Goal: Communication & Community: Connect with others

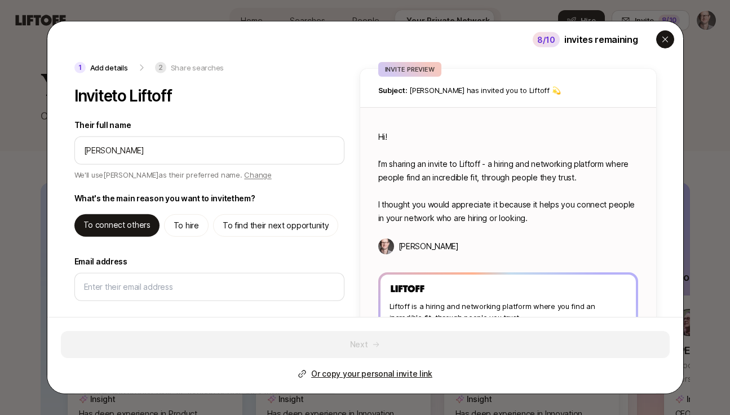
type input "[PERSON_NAME]"
click at [668, 40] on icon "button" at bounding box center [665, 39] width 9 height 9
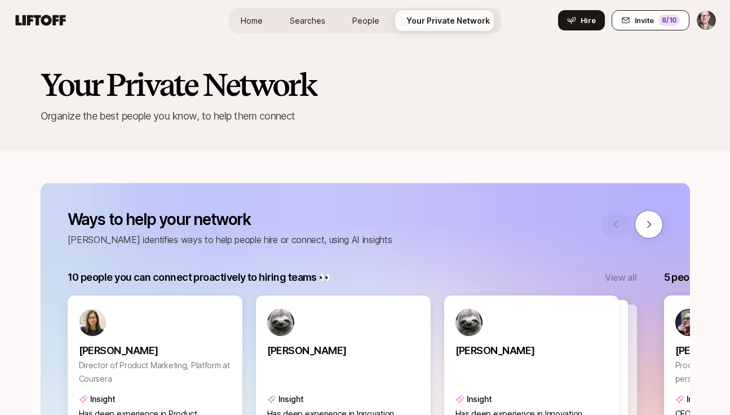
click at [638, 20] on span "Invite" at bounding box center [644, 20] width 19 height 11
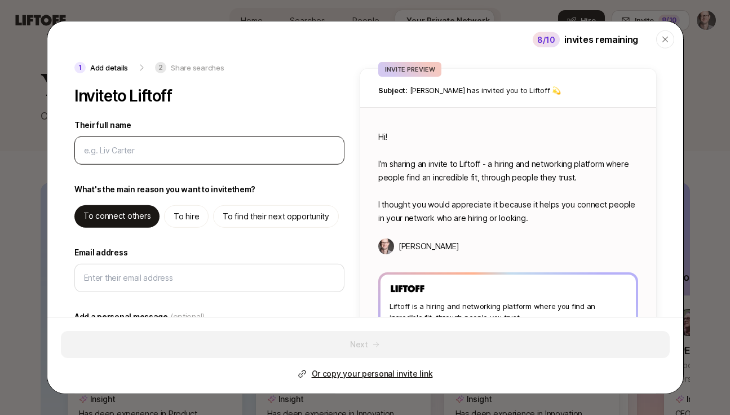
type textarea "x"
type input "E"
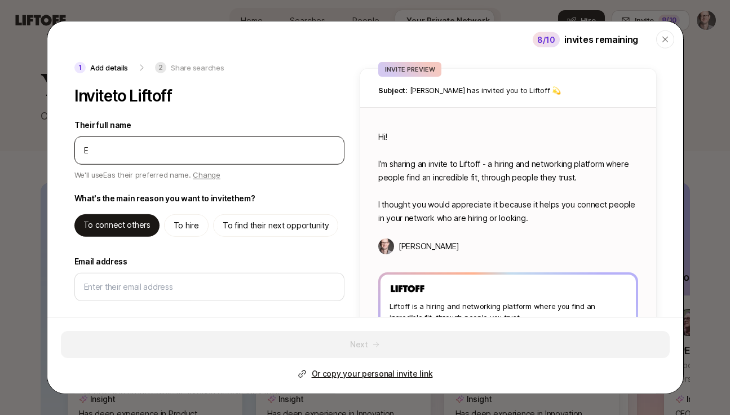
type textarea "x"
type input "Er"
type textarea "x"
type input "[PERSON_NAME]"
type textarea "x"
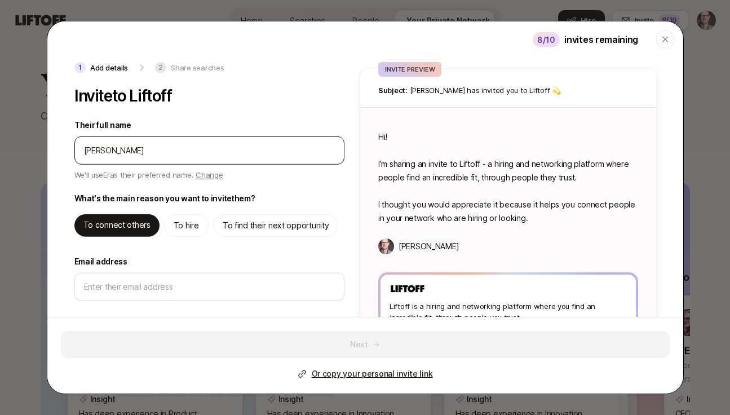
type input "[PERSON_NAME]"
type textarea "x"
type input "[PERSON_NAME]"
type textarea "x"
type input "[PERSON_NAME]"
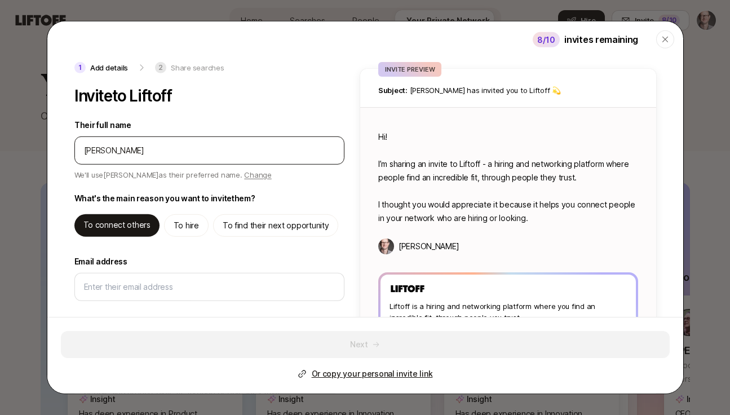
type textarea "x"
type input "[PERSON_NAME]"
type textarea "x"
type input "[PERSON_NAME]"
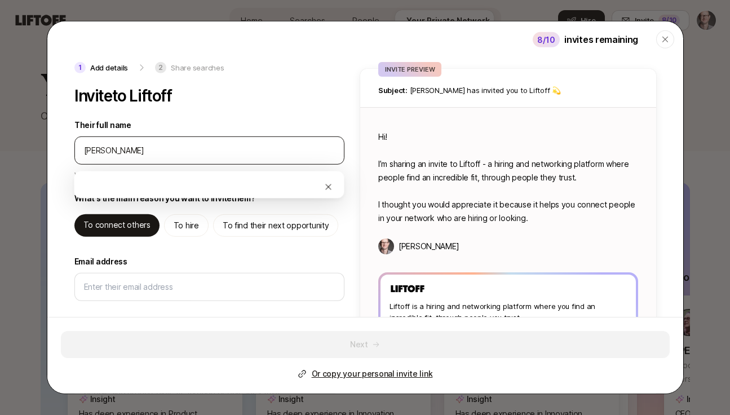
type textarea "x"
type input "[PERSON_NAME]"
type textarea "x"
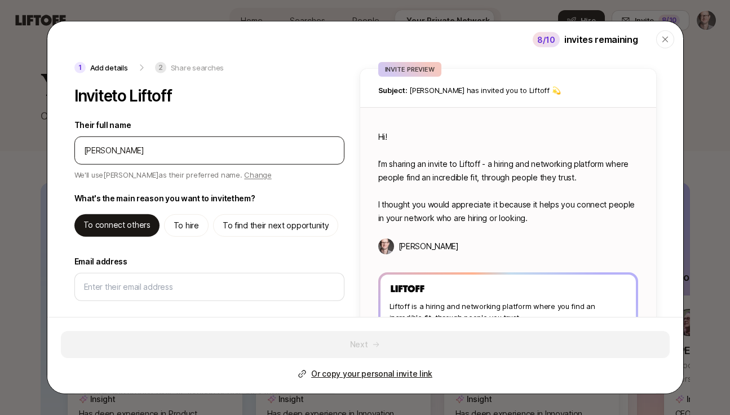
type input "[PERSON_NAME]"
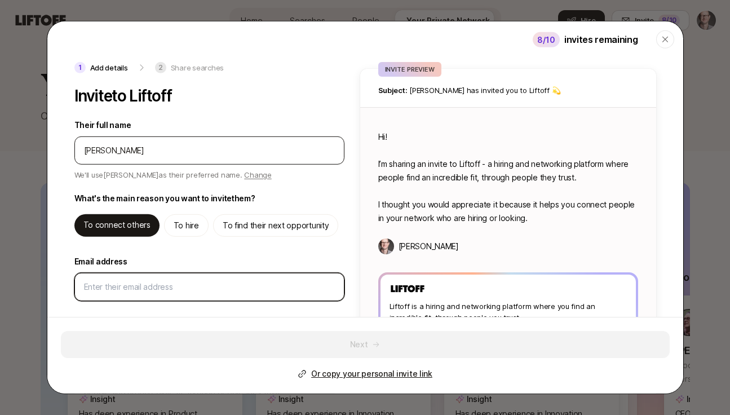
type textarea "x"
type textarea "Hi [PERSON_NAME]! I’m sharing an invite to Liftoff - a hiring and networking pl…"
paste input "[EMAIL_ADDRESS][DOMAIN_NAME]"
type textarea "x"
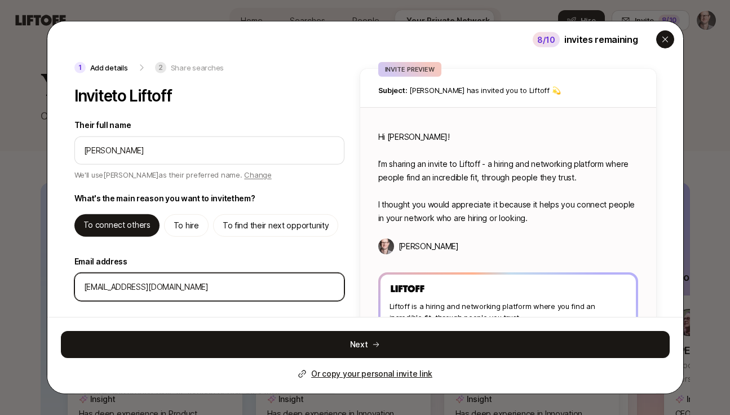
type input "[EMAIL_ADDRESS][DOMAIN_NAME]"
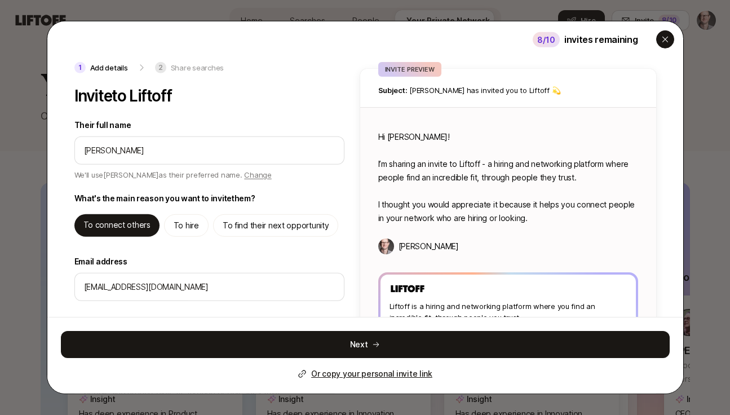
click at [667, 42] on icon "button" at bounding box center [665, 39] width 9 height 9
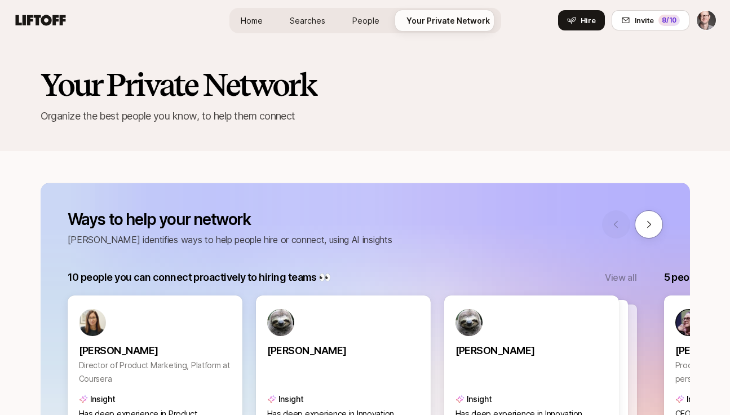
click at [445, 22] on span "Your Private Network" at bounding box center [448, 21] width 83 height 12
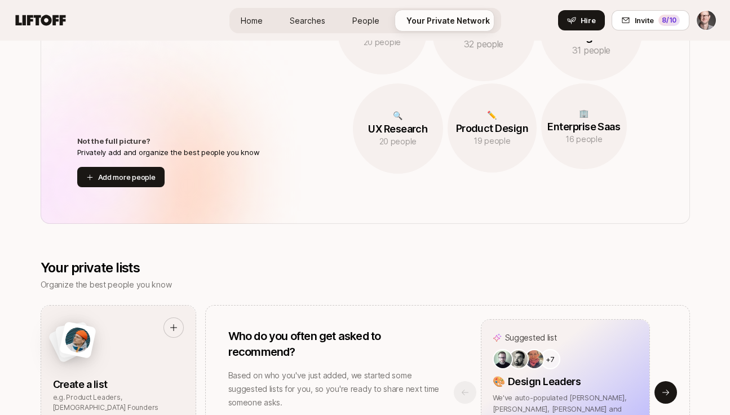
scroll to position [861, 0]
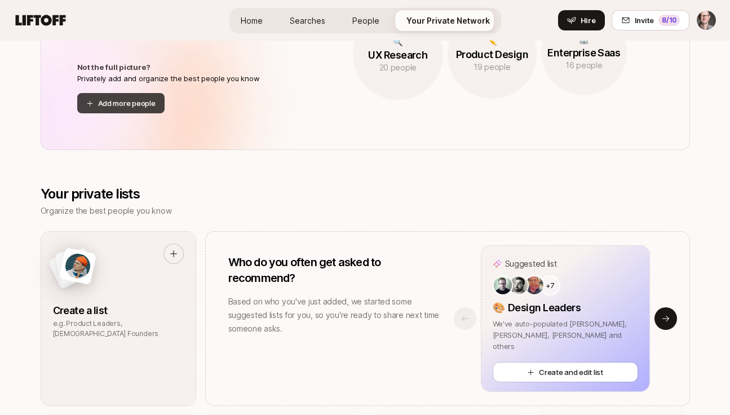
click at [135, 100] on button "Add more people" at bounding box center [120, 103] width 87 height 20
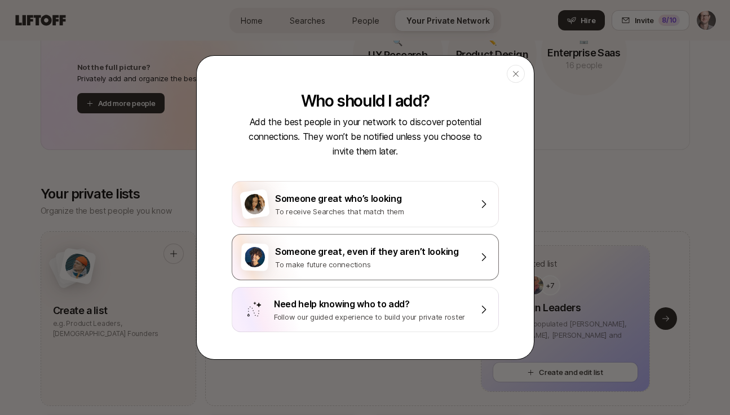
click at [335, 254] on div "Someone great, even if they aren’t looking" at bounding box center [373, 251] width 196 height 15
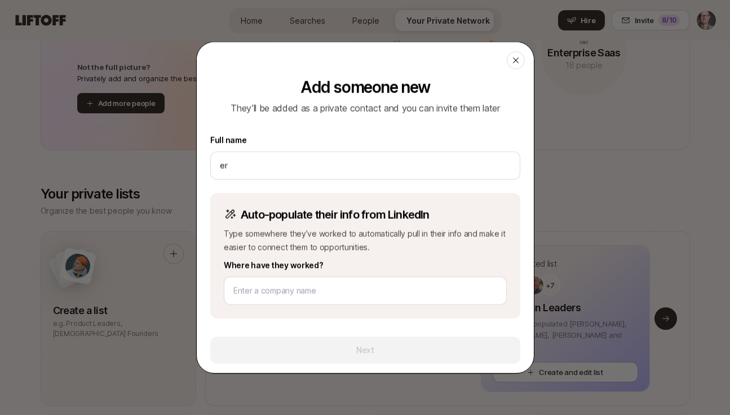
type input "e"
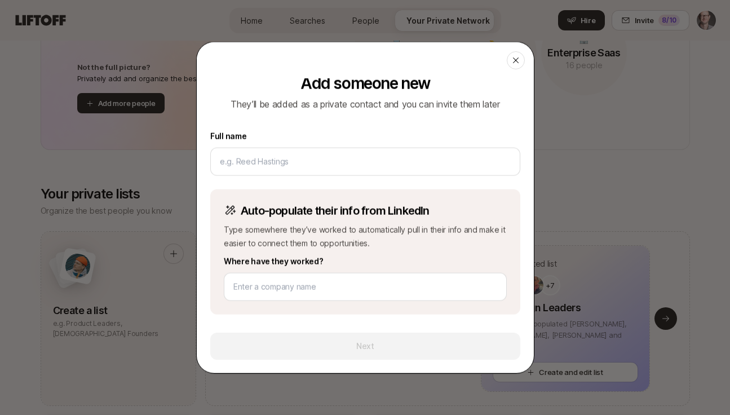
scroll to position [4, 0]
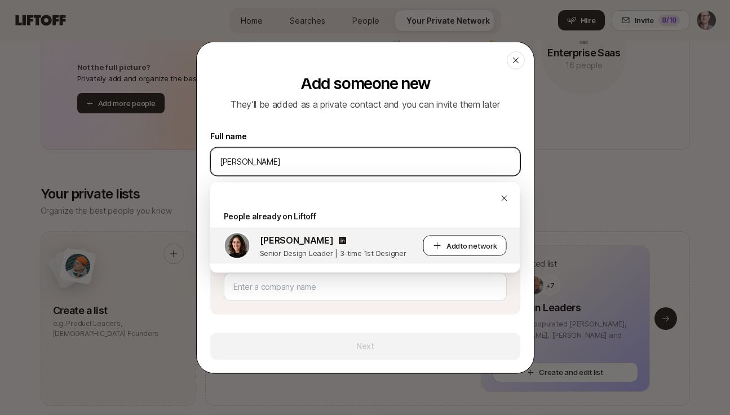
type input "[PERSON_NAME]"
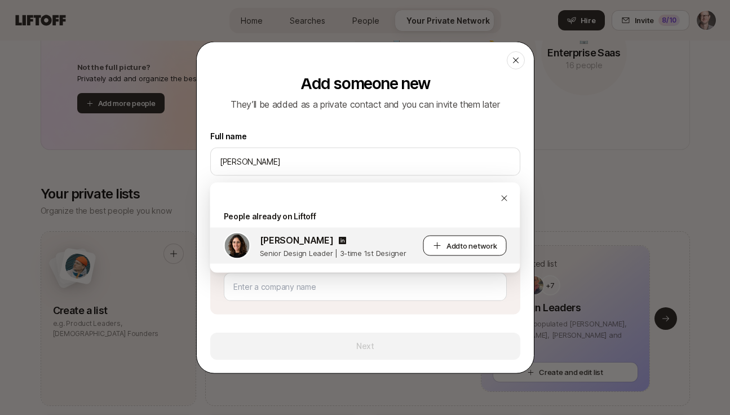
click at [458, 246] on span "Add to network" at bounding box center [472, 245] width 51 height 11
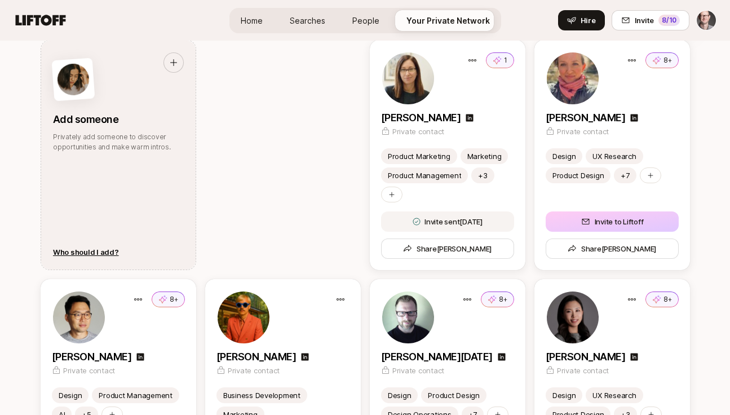
scroll to position [1614, 0]
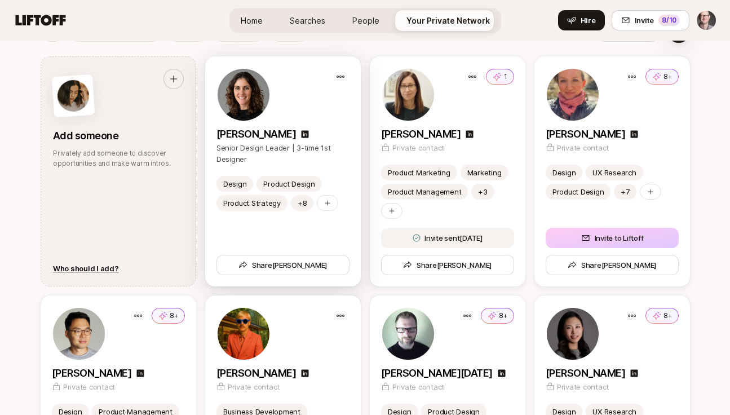
click at [232, 109] on img at bounding box center [244, 95] width 52 height 52
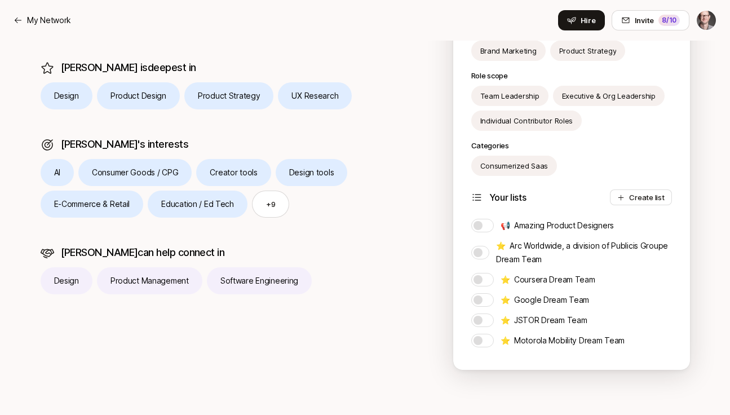
scroll to position [276, 0]
click at [704, 92] on div "[PERSON_NAME] Senior Design Leader | 3-time 1st Designer [GEOGRAPHIC_DATA], [GE…" at bounding box center [365, 90] width 730 height 650
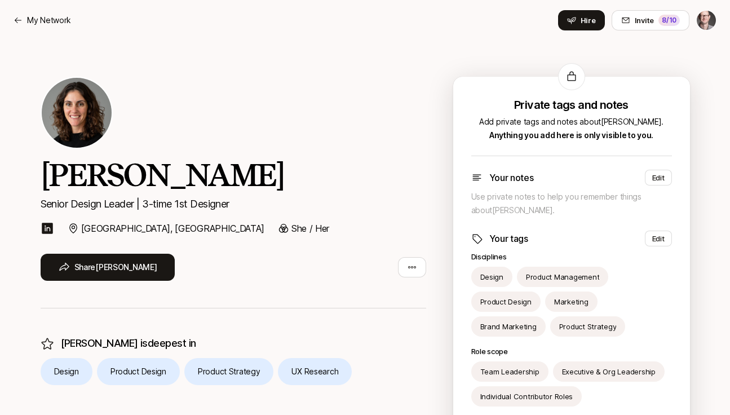
scroll to position [4, 0]
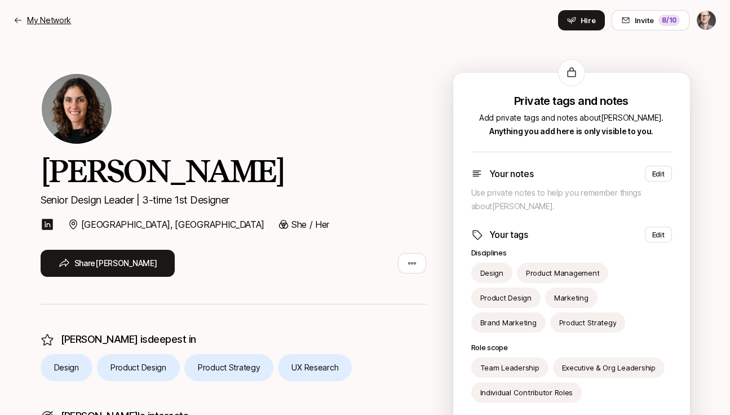
click at [48, 19] on p "My Network" at bounding box center [49, 21] width 44 height 14
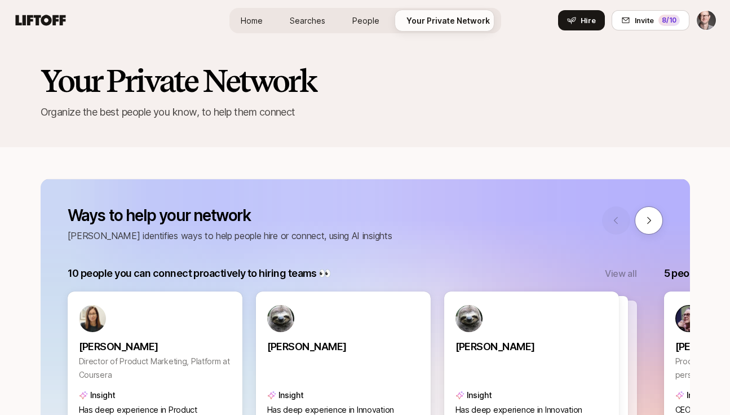
scroll to position [5, 0]
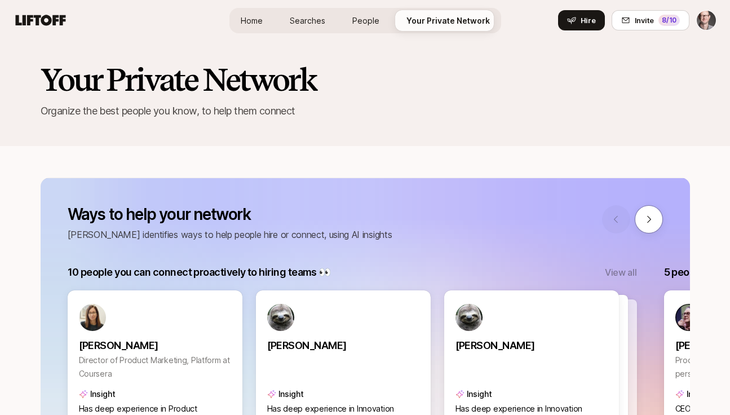
click at [367, 20] on span "People" at bounding box center [365, 21] width 27 height 12
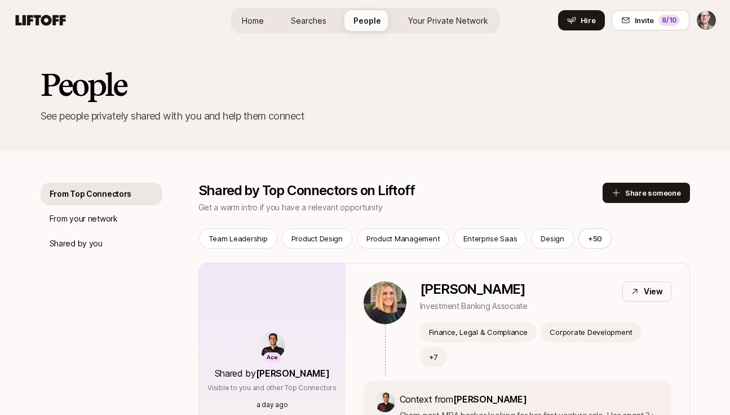
click at [426, 21] on span "Your Private Network" at bounding box center [448, 21] width 80 height 12
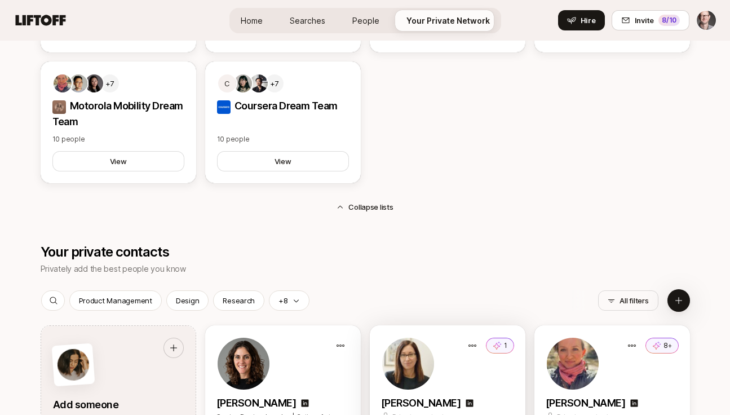
scroll to position [1238, 0]
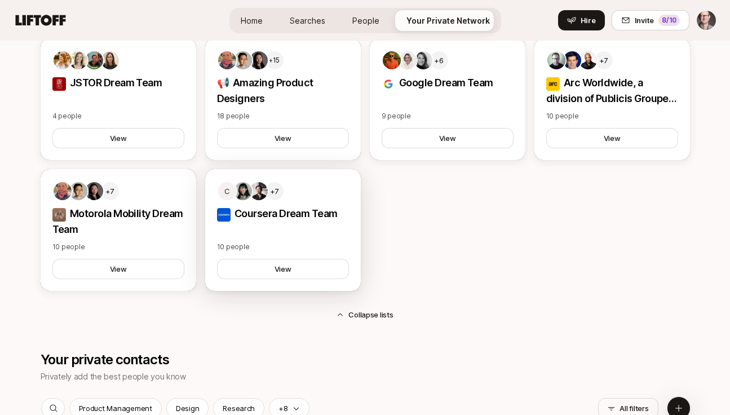
click at [325, 207] on p "Coursera Dream Team" at bounding box center [283, 214] width 132 height 16
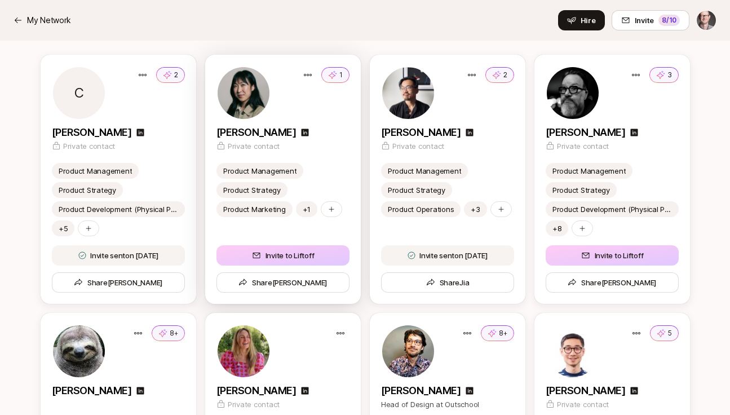
scroll to position [270, 0]
click at [229, 130] on p "[PERSON_NAME]" at bounding box center [257, 132] width 80 height 16
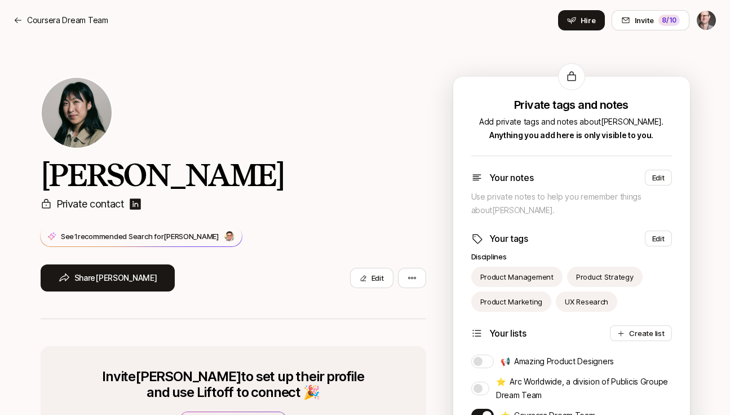
click at [135, 204] on img at bounding box center [136, 204] width 14 height 14
click at [118, 232] on p "See 1 recommended Search for [PERSON_NAME]" at bounding box center [140, 236] width 158 height 11
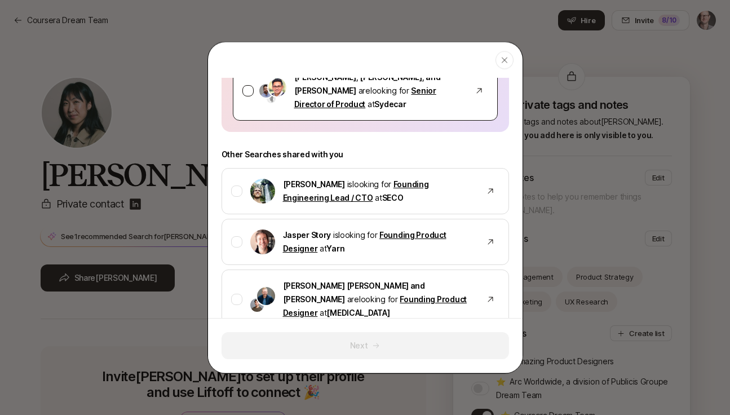
scroll to position [125, 0]
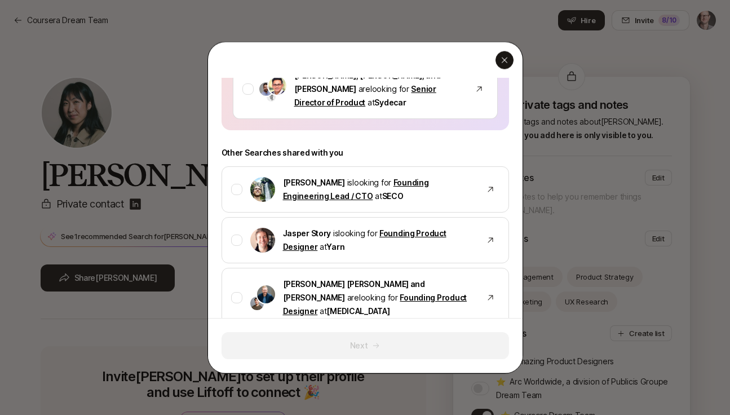
click at [510, 64] on div "button" at bounding box center [505, 60] width 18 height 18
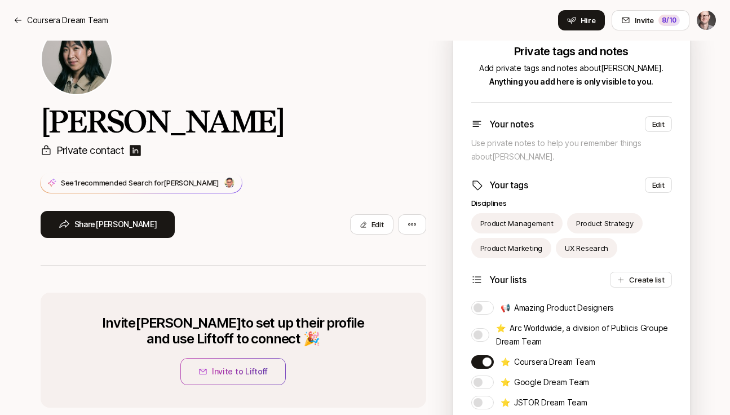
scroll to position [47, 0]
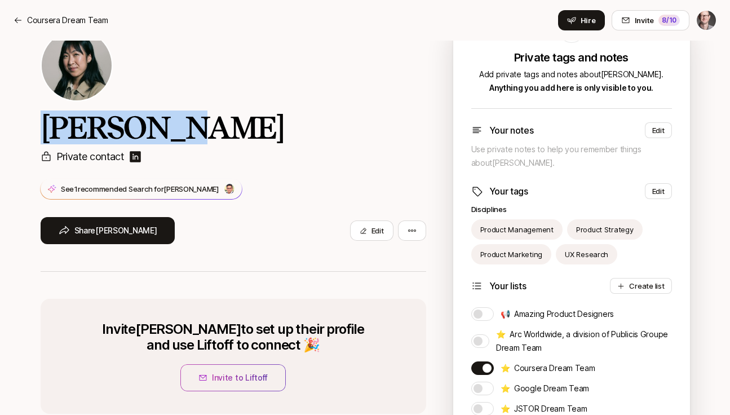
drag, startPoint x: 196, startPoint y: 131, endPoint x: 21, endPoint y: 136, distance: 175.4
click at [21, 136] on div "[PERSON_NAME] Private contact See 1 recommended Search for [PERSON_NAME] [PERSO…" at bounding box center [365, 248] width 730 height 510
click at [250, 373] on button "Invite to Liftoff" at bounding box center [232, 377] width 105 height 27
type textarea "x"
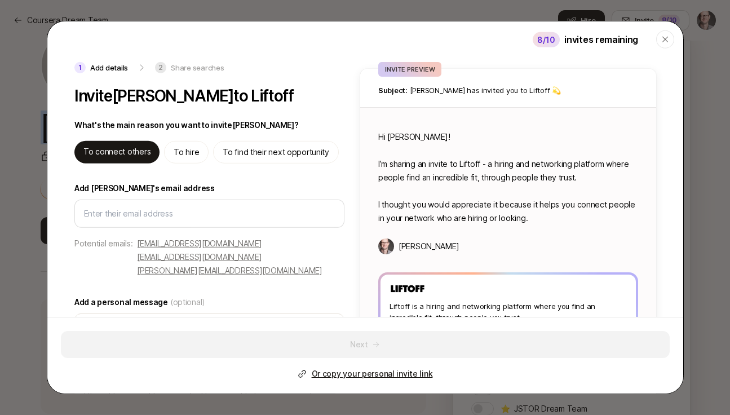
scroll to position [0, 0]
click at [659, 39] on div "button" at bounding box center [665, 39] width 18 height 18
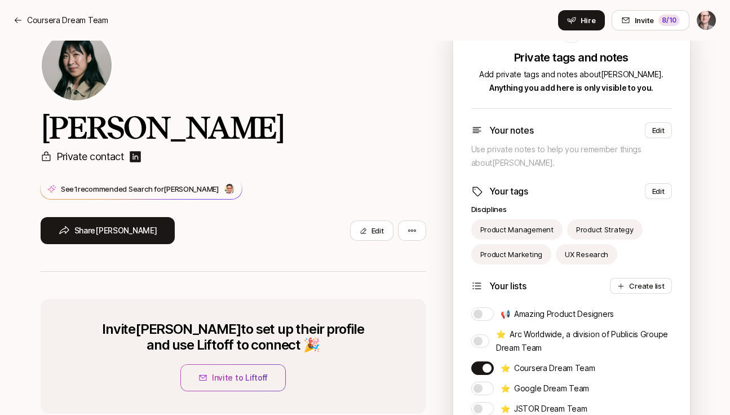
scroll to position [47, 0]
click at [136, 157] on img at bounding box center [136, 158] width 14 height 14
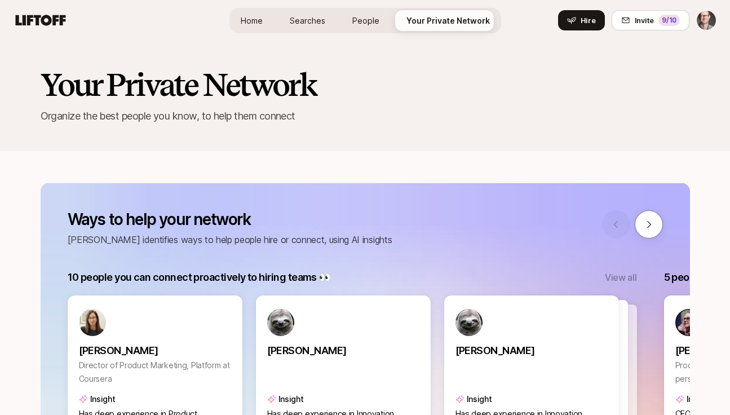
scroll to position [148, 0]
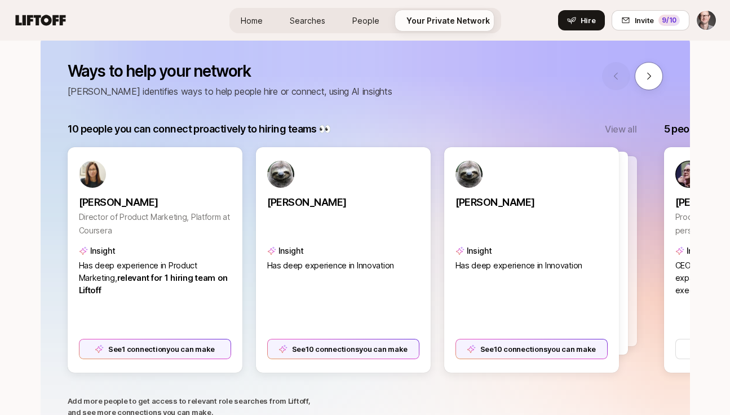
click at [369, 21] on span "People" at bounding box center [365, 21] width 27 height 12
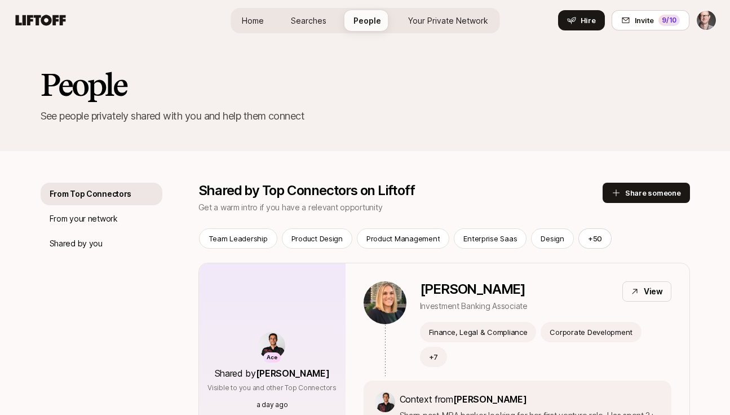
click at [447, 19] on span "Your Private Network" at bounding box center [448, 21] width 80 height 12
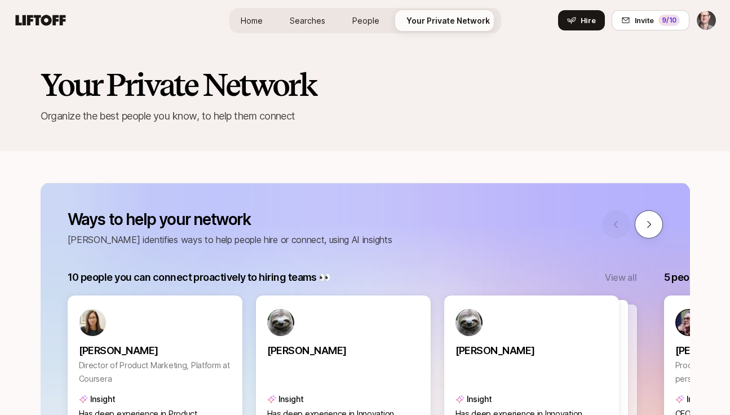
click at [642, 226] on button at bounding box center [649, 224] width 28 height 28
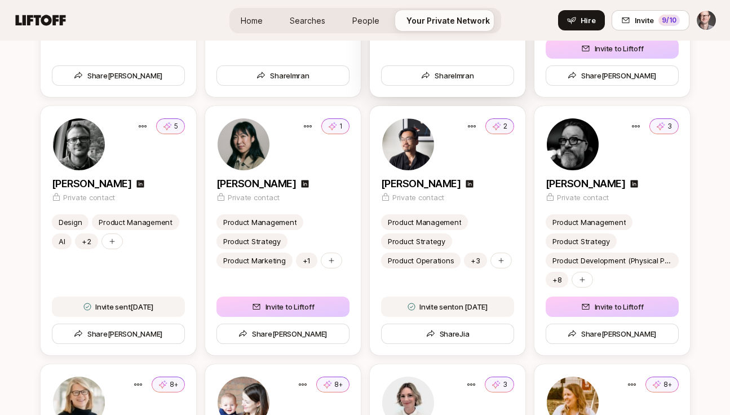
scroll to position [2385, 0]
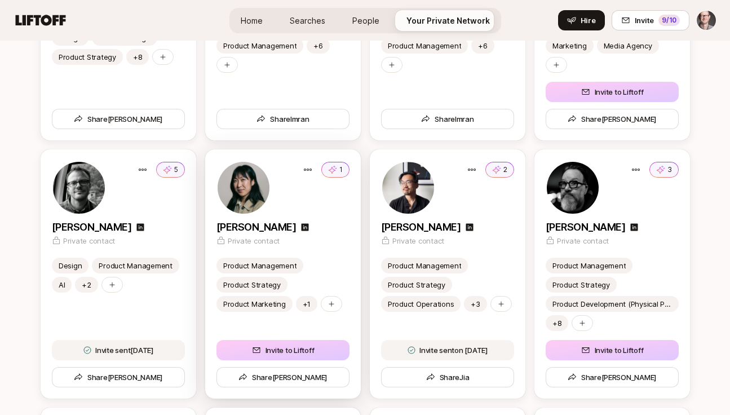
click at [346, 245] on div "Private contact" at bounding box center [283, 240] width 133 height 11
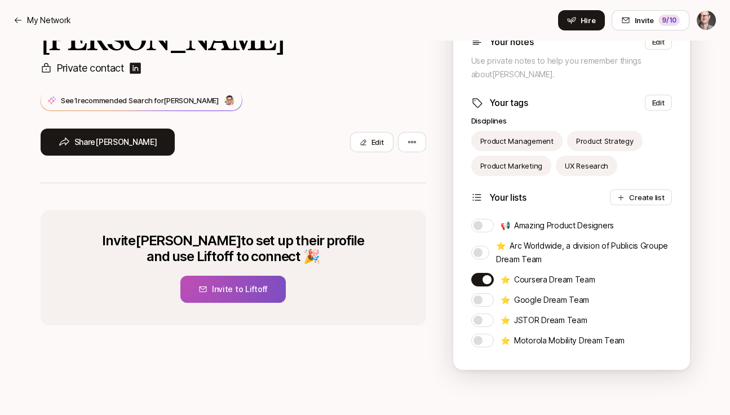
scroll to position [136, 0]
click at [257, 293] on button "Invite to Liftoff" at bounding box center [232, 289] width 105 height 27
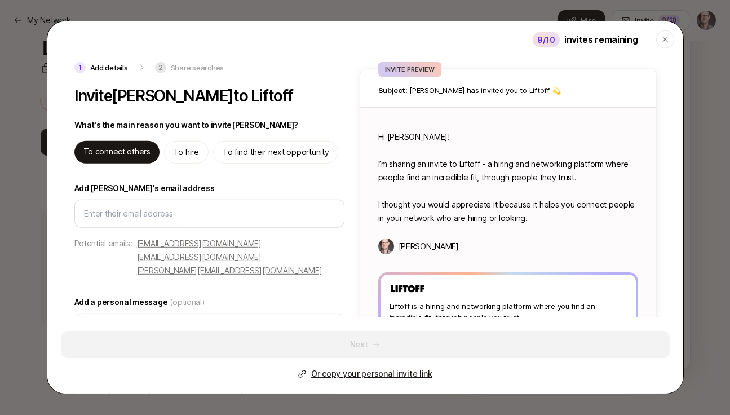
type textarea "x"
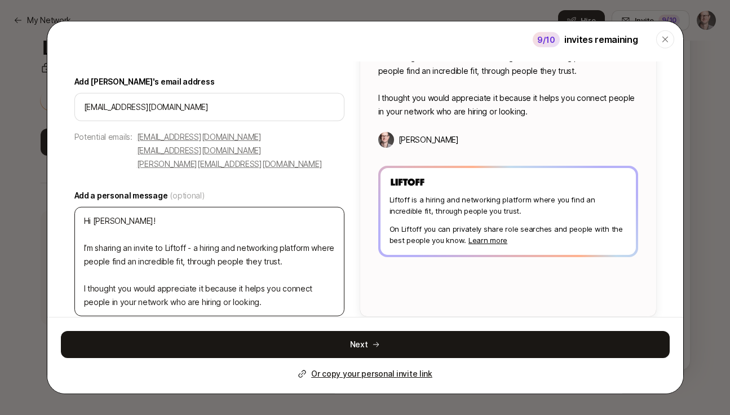
scroll to position [106, 0]
type input "[EMAIL_ADDRESS][DOMAIN_NAME]"
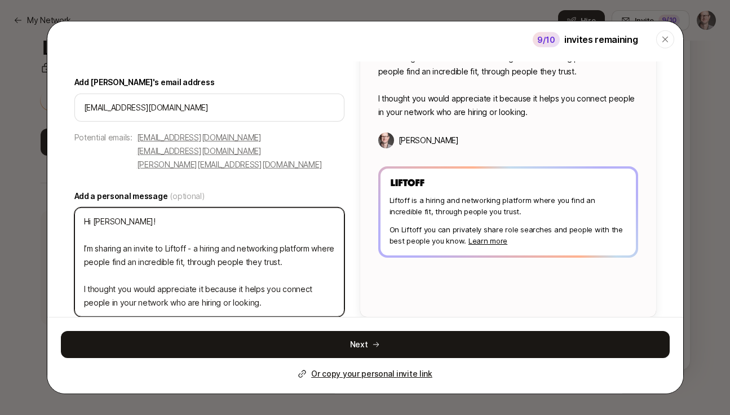
click at [156, 207] on textarea "Hi [PERSON_NAME]! I’m sharing an invite to Liftoff - a hiring and networking pl…" at bounding box center [209, 261] width 270 height 109
type textarea "x"
type textarea "Hi Jenny! I’m sharing an invite to Liftoff - a hiring and networking platform w…"
type textarea "x"
type textarea "Hi Jenny! c I’m sharing an invite to Liftoff - a hiring and networking platform…"
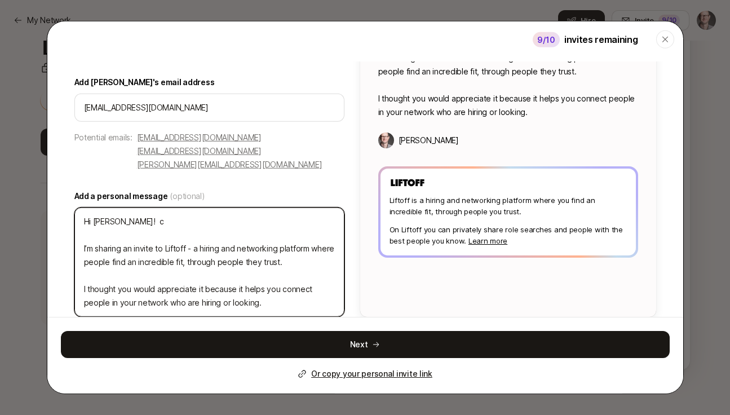
type textarea "x"
type textarea "Hi Jenny! ca I’m sharing an invite to Liftoff - a hiring and networking platfor…"
type textarea "x"
type textarea "Hi Jenny! can I’m sharing an invite to Liftoff - a hiring and networking platfo…"
type textarea "x"
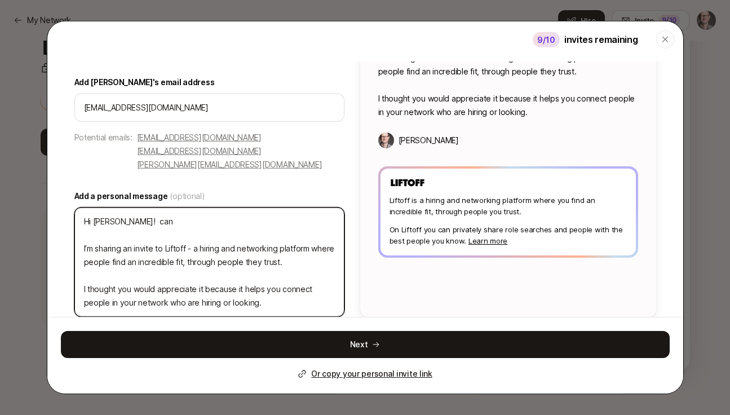
type textarea "Hi Jenny! can; I’m sharing an invite to Liftoff - a hiring and networking platf…"
type textarea "x"
type textarea "Hi Jenny! can;t I’m sharing an invite to Liftoff - a hiring and networking plat…"
type textarea "x"
type textarea "Hi Jenny! can;t I’m sharing an invite to Liftoff - a hiring and networking plat…"
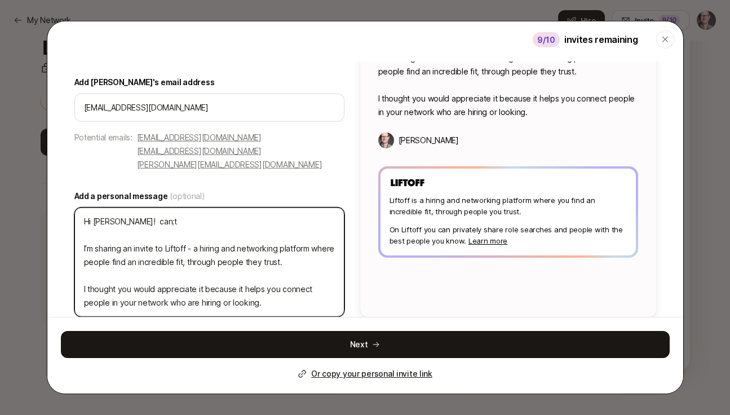
type textarea "x"
type textarea "Hi Jenny! can;t b I’m sharing an invite to Liftoff - a hiring and networking pl…"
type textarea "x"
type textarea "Hi Jenny! can;t I’m sharing an invite to Liftoff - a hiring and networking plat…"
type textarea "x"
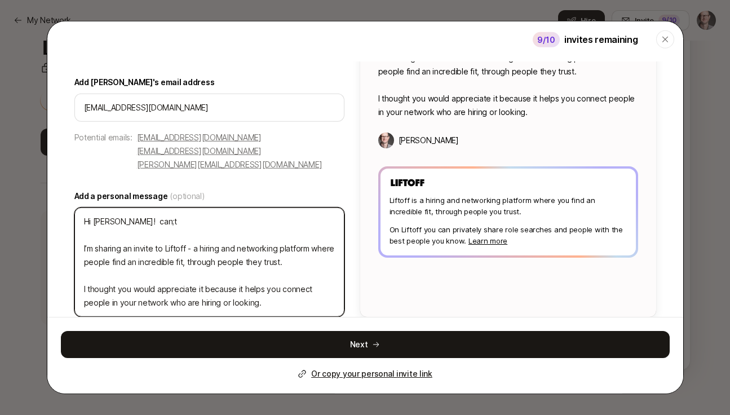
type textarea "Hi Jenny! can;t I’m sharing an invite to Liftoff - a hiring and networking plat…"
type textarea "x"
type textarea "Hi Jenny! can; I’m sharing an invite to Liftoff - a hiring and networking platf…"
type textarea "x"
type textarea "Hi Jenny! can I’m sharing an invite to Liftoff - a hiring and networking platfo…"
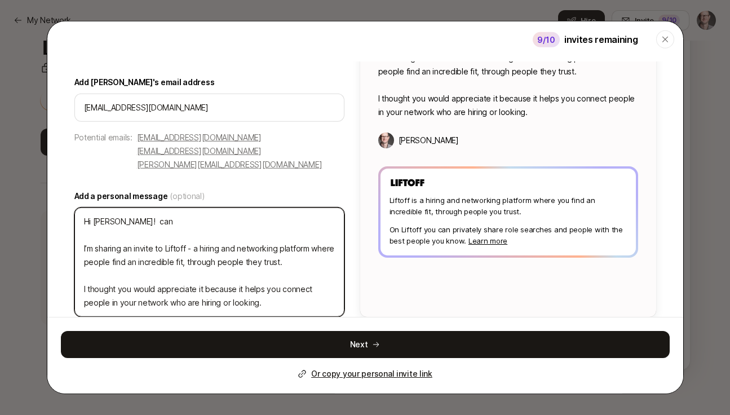
type textarea "x"
type textarea "Hi Jenny! can; I’m sharing an invite to Liftoff - a hiring and networking platf…"
type textarea "x"
type textarea "Hi Jenny! can;t I’m sharing an invite to Liftoff - a hiring and networking plat…"
type textarea "x"
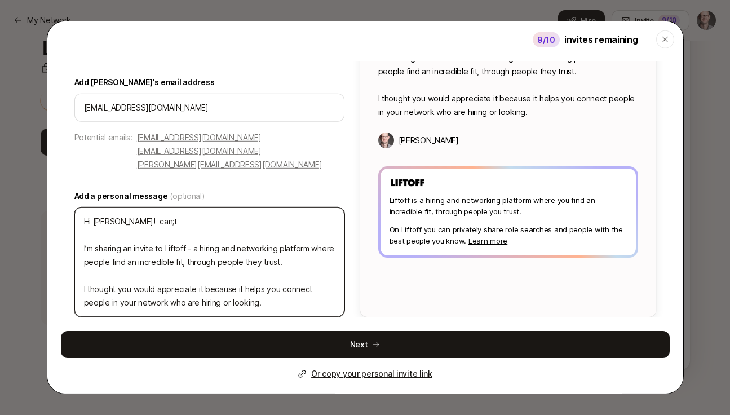
type textarea "Hi Jenny! can;t I’m sharing an invite to Liftoff - a hiring and networking plat…"
type textarea "x"
type textarea "Hi Jenny! can;t b I’m sharing an invite to Liftoff - a hiring and networking pl…"
type textarea "x"
type textarea "Hi Jenny! can;t I’m sharing an invite to Liftoff - a hiring and networking plat…"
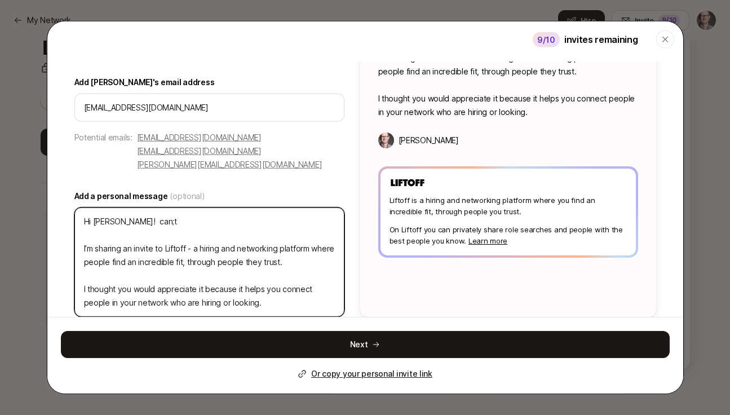
type textarea "x"
type textarea "Hi Jenny! can;t I’m sharing an invite to Liftoff - a hiring and networking plat…"
type textarea "x"
type textarea "Hi Jenny! can; I’m sharing an invite to Liftoff - a hiring and networking platf…"
type textarea "x"
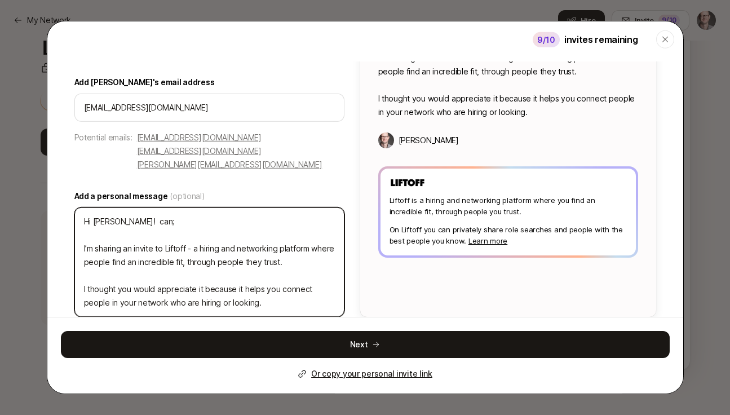
type textarea "Hi Jenny! can I’m sharing an invite to Liftoff - a hiring and networking platfo…"
type textarea "x"
type textarea "Hi Jenny! ca I’m sharing an invite to Liftoff - a hiring and networking platfor…"
type textarea "x"
type textarea "Hi Jenny! c I’m sharing an invite to Liftoff - a hiring and networking platform…"
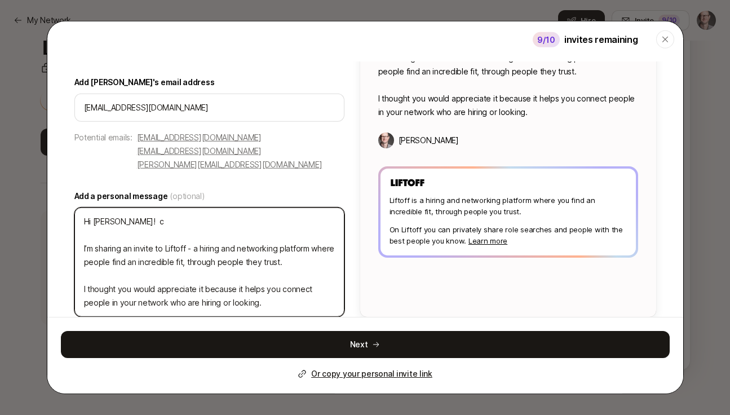
type textarea "x"
type textarea "Hi Jenny! I’m sharing an invite to Liftoff - a hiring and networking platform w…"
type textarea "x"
type textarea "Hi Jenny! A I’m sharing an invite to Liftoff - a hiring and networking platform…"
type textarea "x"
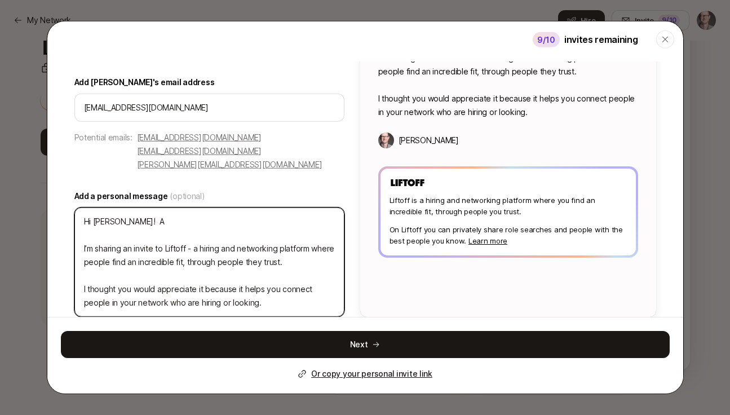
type textarea "Hi Jenny! Am I’m sharing an invite to Liftoff - a hiring and networking platfor…"
type textarea "x"
type textarea "Hi Jenny! Ama I’m sharing an invite to Liftoff - a hiring and networking platfo…"
type textarea "x"
type textarea "Hi Jenny! Amaz I’m sharing an invite to Liftoff - a hiring and networking platf…"
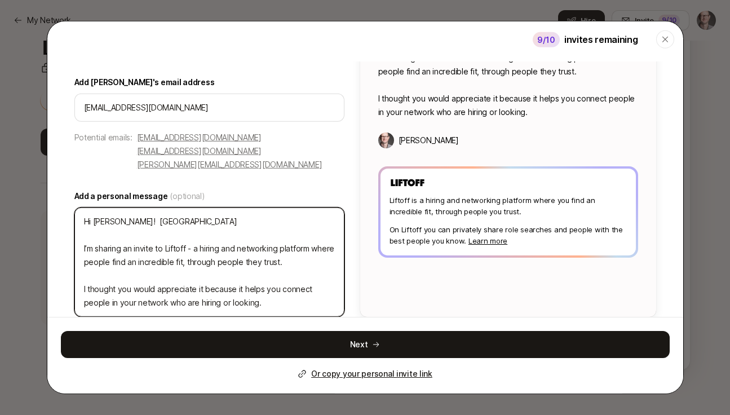
type textarea "x"
type textarea "Hi Jenny! Amazi I’m sharing an invite to Liftoff - a hiring and networking plat…"
type textarea "x"
type textarea "Hi Jenny! Amazin I’m sharing an invite to Liftoff - a hiring and networking pla…"
type textarea "x"
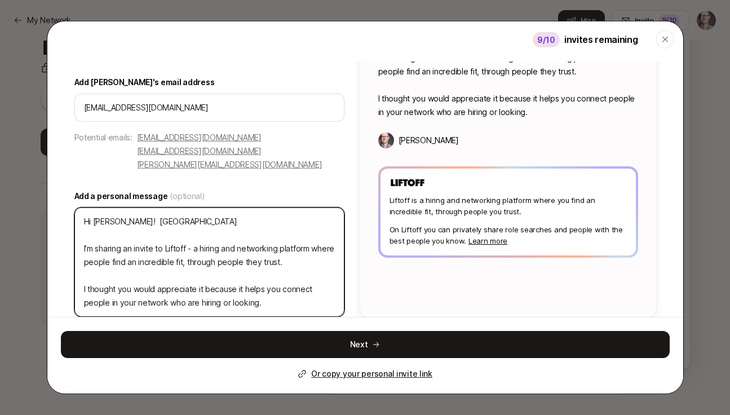
type textarea "Hi Jenny! Amazint I’m sharing an invite to Liftoff - a hiring and networking pl…"
type textarea "x"
type textarea "Hi Jenny! Amazing I’m sharing an invite to Liftoff - a hiring and networking pl…"
type textarea "x"
type textarea "Hi Jenny! Amazing a I’m sharing an invite to Liftoff - a hiring and networking …"
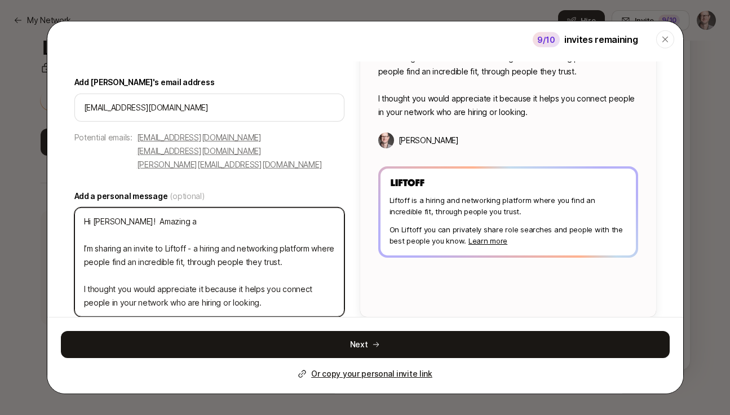
type textarea "x"
type textarea "Hi Jenny! Amazing al I’m sharing an invite to Liftoff - a hiring and networking…"
type textarea "x"
type textarea "Hi Jenny! Amazing all I’m sharing an invite to Liftoff - a hiring and networkin…"
type textarea "x"
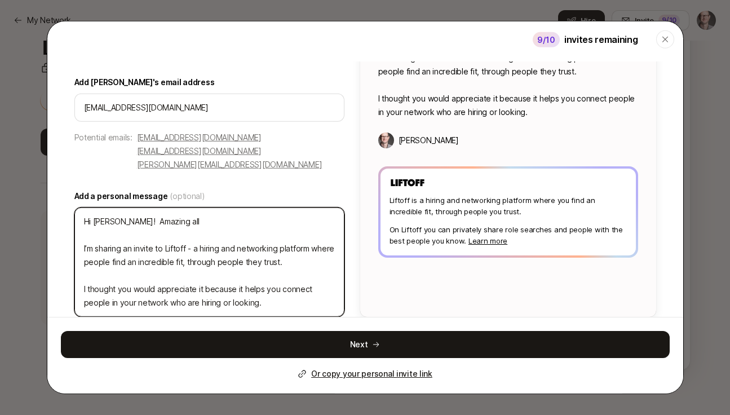
type textarea "Hi Jenny! Amazing all I’m sharing an invite to Liftoff - a hiring and networkin…"
type textarea "x"
type textarea "Hi Jenny! Amazing all y I’m sharing an invite to Liftoff - a hiring and network…"
type textarea "x"
type textarea "Hi Jenny! Amazing all yo I’m sharing an invite to Liftoff - a hiring and networ…"
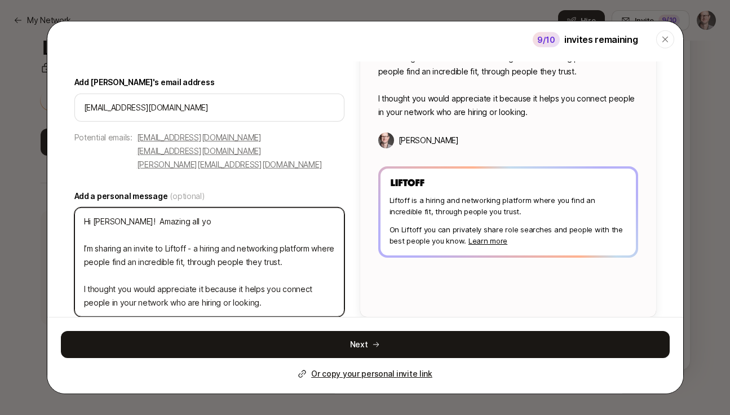
type textarea "x"
type textarea "Hi Jenny! Amazing all you I’m sharing an invite to Liftoff - a hiring and netwo…"
type textarea "x"
type textarea "Hi Jenny! Amazing all you' I’m sharing an invite to Liftoff - a hiring and netw…"
type textarea "x"
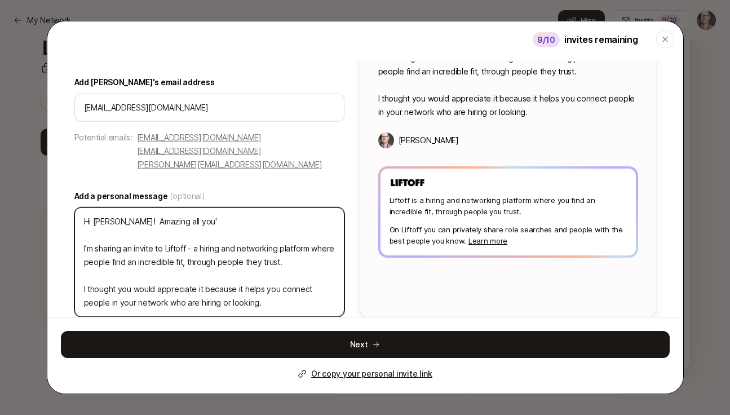
type textarea "Hi Jenny! Amazing all you'v I’m sharing an invite to Liftoff - a hiring and net…"
type textarea "x"
type textarea "Hi Jenny! Amazing all you've I’m sharing an invite to Liftoff - a hiring and ne…"
type textarea "x"
type textarea "Hi Jenny! Amazing all you've I’m sharing an invite to Liftoff - a hiring and ne…"
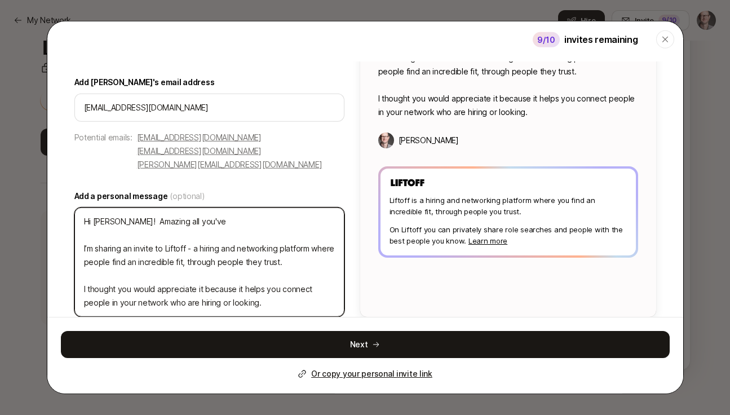
type textarea "x"
type textarea "Hi Jenny! Amazing all you've a I’m sharing an invite to Liftoff - a hiring and …"
type textarea "x"
type textarea "Hi Jenny! Amazing all you've ac I’m sharing an invite to Liftoff - a hiring and…"
type textarea "x"
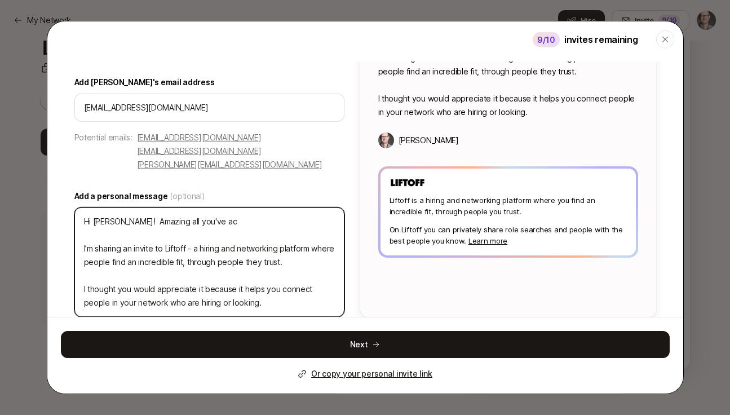
type textarea "Hi Jenny! Amazing all you've aco I’m sharing an invite to Liftoff - a hiring an…"
type textarea "x"
type textarea "Hi Jenny! Amazing all you've acom I’m sharing an invite to Liftoff - a hiring a…"
type textarea "x"
type textarea "Hi Jenny! Amazing all you've aco I’m sharing an invite to Liftoff - a hiring an…"
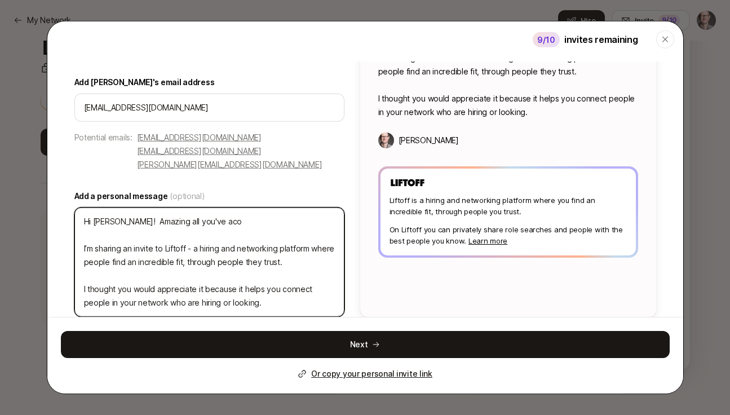
type textarea "x"
type textarea "Hi Jenny! Amazing all you've ac I’m sharing an invite to Liftoff - a hiring and…"
type textarea "x"
type textarea "Hi Jenny! Amazing all you've acc I’m sharing an invite to Liftoff - a hiring an…"
type textarea "x"
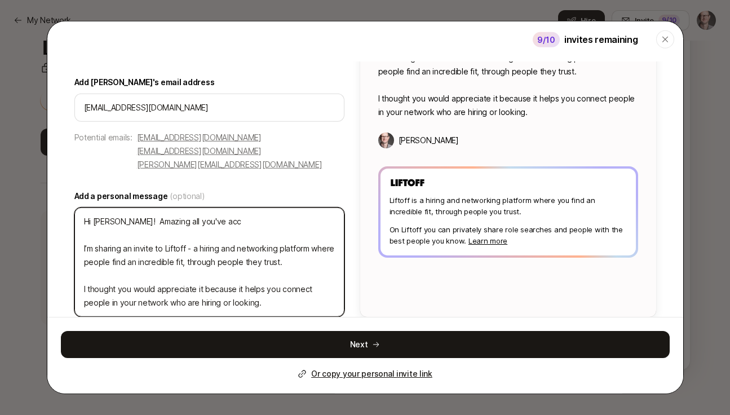
type textarea "Hi Jenny! Amazing all you've acco I’m sharing an invite to Liftoff - a hiring a…"
type textarea "x"
type textarea "Hi Jenny! Amazing all you've accom I’m sharing an invite to Liftoff - a hiring …"
type textarea "x"
type textarea "Hi Jenny! Amazing all you've accomp I’m sharing an invite to Liftoff - a hiring…"
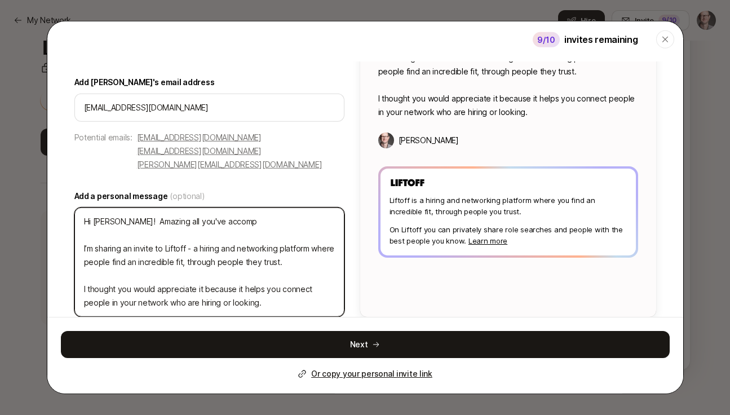
type textarea "x"
type textarea "Hi Jenny! Amazing all you've accompl I’m sharing an invite to Liftoff - a hirin…"
type textarea "x"
type textarea "Hi Jenny! Amazing all you've accompli I’m sharing an invite to Liftoff - a hiri…"
type textarea "x"
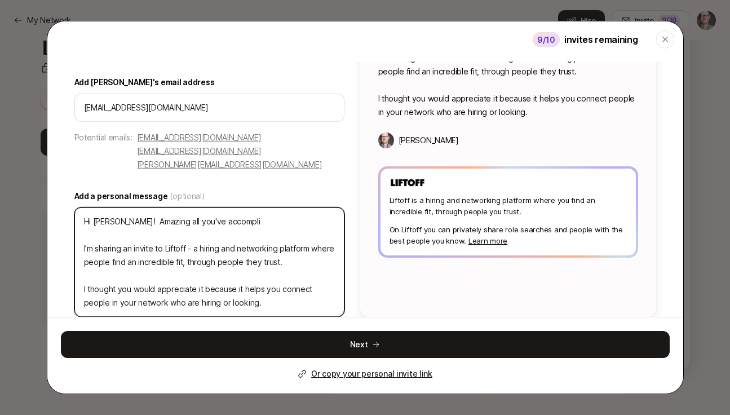
type textarea "Hi Jenny! Amazing all you've accomplis I’m sharing an invite to Liftoff - a hir…"
type textarea "x"
type textarea "Hi Jenny! Amazing all you've accomplish I’m sharing an invite to Liftoff - a hi…"
type textarea "x"
type textarea "Hi Jenny! Amazing all you've accomplishe I’m sharing an invite to Liftoff - a h…"
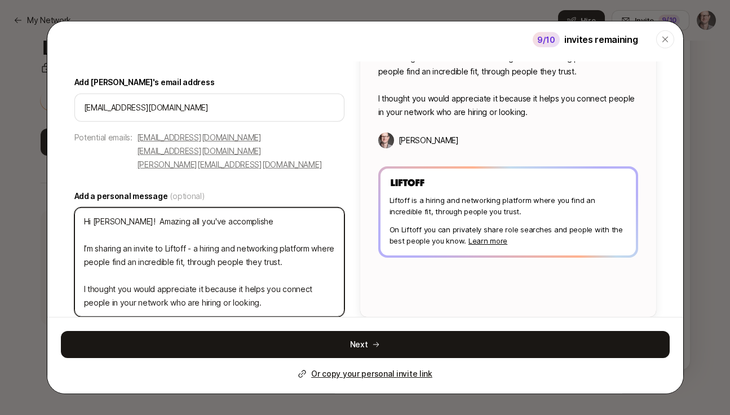
type textarea "x"
type textarea "Hi Jenny! Amazing all you've accomplished I’m sharing an invite to Liftoff - a …"
type textarea "x"
type textarea "Hi Jenny! Amazing all you've accomplished I’m sharing an invite to Liftoff - a …"
type textarea "x"
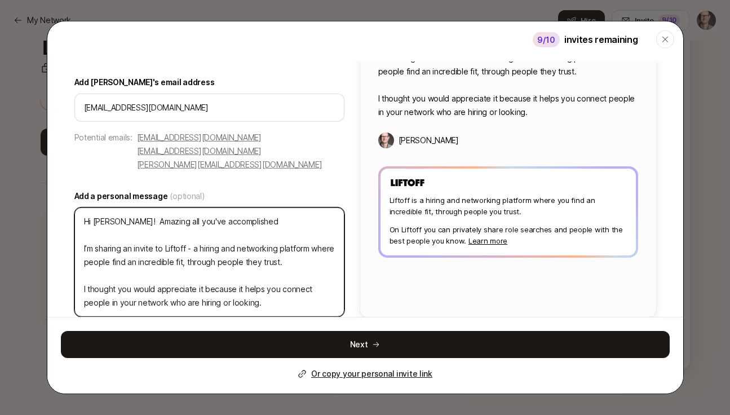
type textarea "Hi Jenny! Amazing all you've accomplished a I’m sharing an invite to Liftoff - …"
type textarea "x"
type textarea "Hi Jenny! Amazing all you've accomplished at I’m sharing an invite to Liftoff -…"
type textarea "x"
type textarea "Hi Jenny! Amazing all you've accomplished at I’m sharing an invite to Liftoff -…"
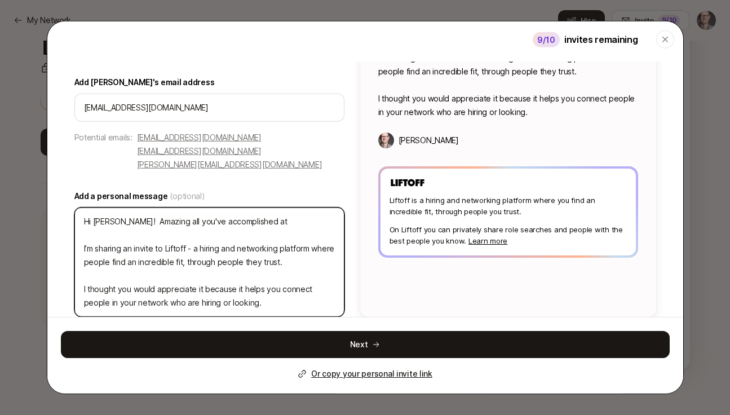
type textarea "x"
type textarea "Hi Jenny! Amazing all you've accomplished at F I’m sharing an invite to Liftoff…"
type textarea "x"
type textarea "Hi Jenny! Amazing all you've accomplished at Fi I’m sharing an invite to Liftof…"
type textarea "x"
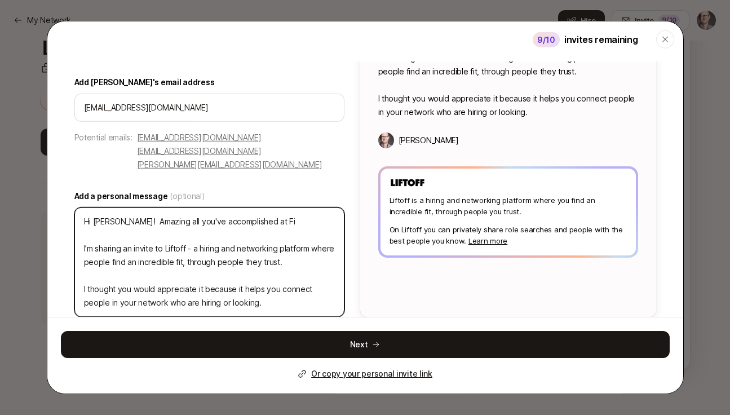
type textarea "Hi Jenny! Amazing all you've accomplished at Fig I’m sharing an invite to Lifto…"
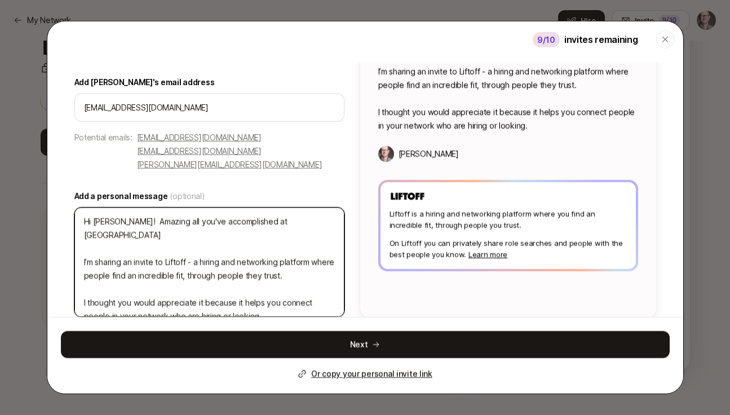
type textarea "x"
type textarea "Hi Jenny! Amazing all you've accomplished at Figm I’m sharing an invite to Lift…"
type textarea "x"
type textarea "Hi Jenny! Amazing all you've accomplished at Figma I’m sharing an invite to Lif…"
type textarea "x"
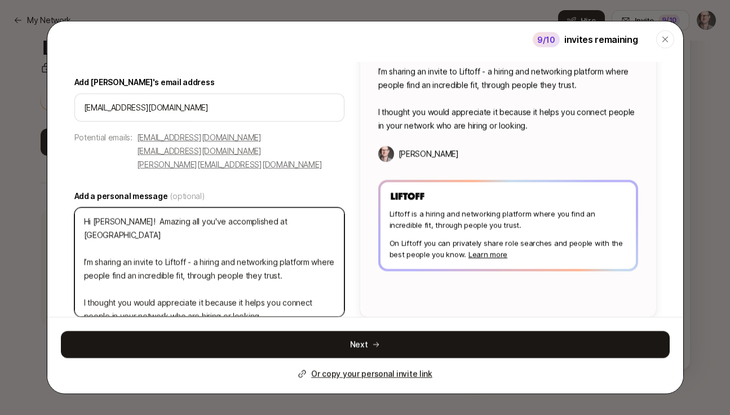
type textarea "Hi Jenny! Amazing all you've accomplished at Figma I’m sharing an invite to Lif…"
type textarea "x"
type textarea "Hi Jenny! Amazing all you've accomplished at Figma I’m sharing an invite to Lif…"
type textarea "x"
type textarea "Hi Jenny! Amazing all you've accomplished at Figma, I’m sharing an invite to Li…"
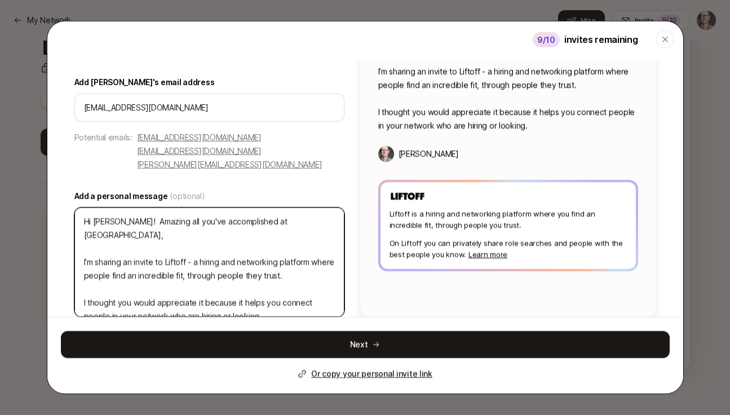
type textarea "x"
type textarea "Hi Jenny! Amazing all you've accomplished at Figma, I’m sharing an invite to Li…"
type textarea "x"
type textarea "Hi Jenny! Amazing all you've accomplished at Figma, o I’m sharing an invite to …"
type textarea "x"
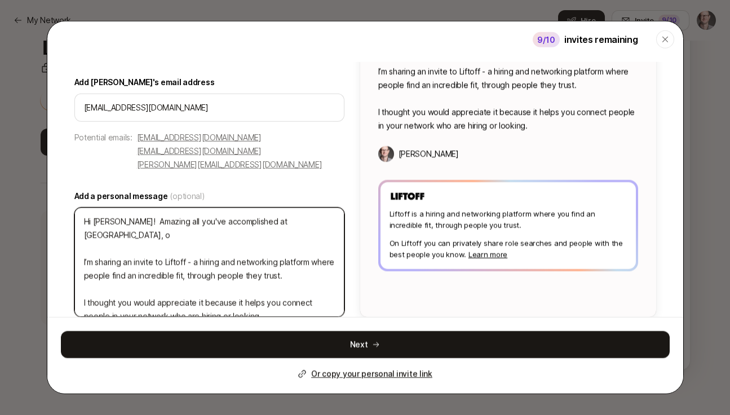
type textarea "Hi Jenny! Amazing all you've accomplished at Figma, ou I’m sharing an invite to…"
type textarea "x"
type textarea "Hi Jenny! Amazing all you've accomplished at Figma, our I’m sharing an invite t…"
type textarea "x"
type textarea "Hi Jenny! Amazing all you've accomplished at Figma, our I’m sharing an invite t…"
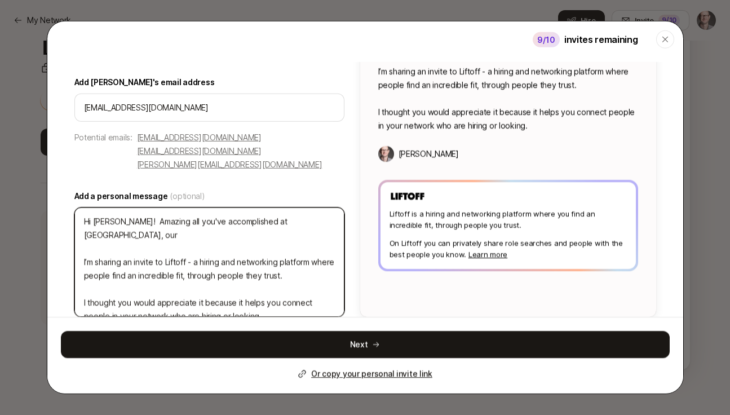
type textarea "x"
type textarea "Hi Jenny! Amazing all you've accomplished at Figma, our t I’m sharing an invite…"
type textarea "x"
type textarea "Hi Jenny! Amazing all you've accomplished at Figma, our te I’m sharing an invit…"
type textarea "x"
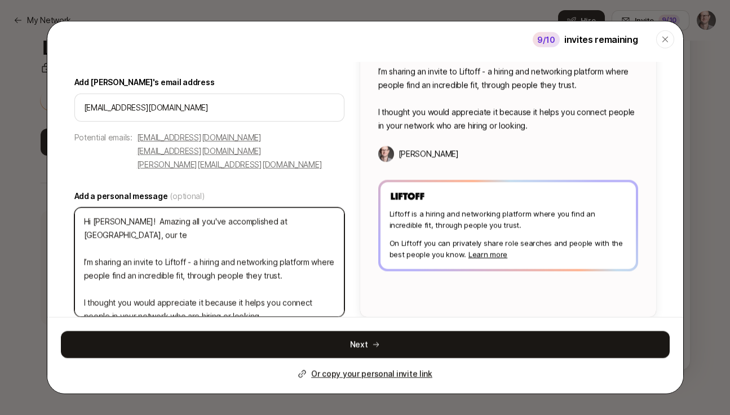
type textarea "Hi Jenny! Amazing all you've accomplished at Figma, our tea I’m sharing an invi…"
type textarea "x"
type textarea "Hi Jenny! Amazing all you've accomplished at Figma, our team I’m sharing an inv…"
type textarea "x"
type textarea "Hi Jenny! Amazing all you've accomplished at Figma, our team I’m sharing an inv…"
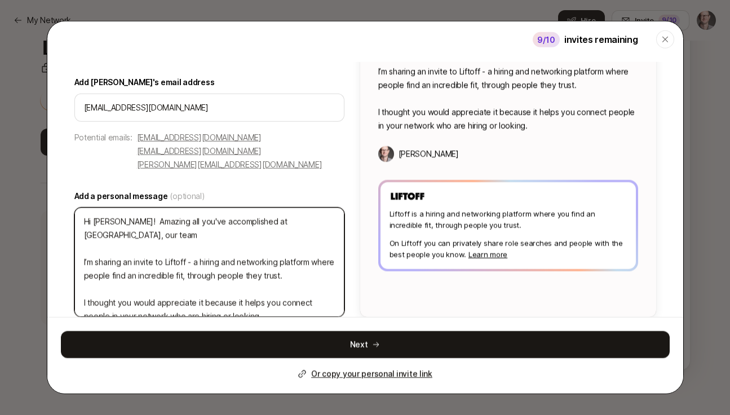
type textarea "x"
type textarea "Hi Jenny! Amazing all you've accomplished at Figma, our team u I’m sharing an i…"
type textarea "x"
type textarea "Hi Jenny! Amazing all you've accomplished at Figma, our team us I’m sharing an …"
type textarea "x"
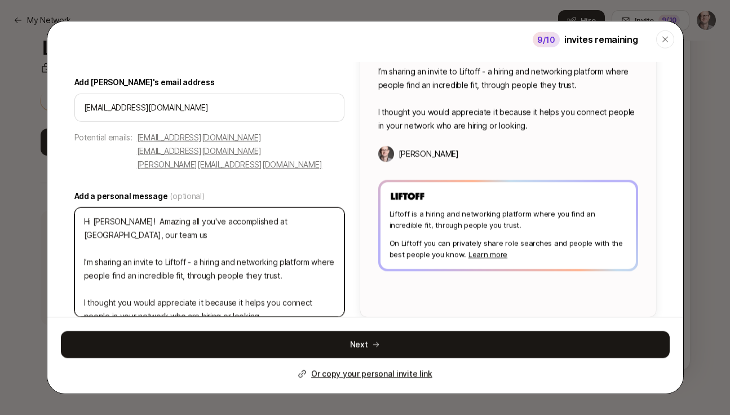
type textarea "Hi Jenny! Amazing all you've accomplished at Figma, our team use I’m sharing an…"
type textarea "x"
type textarea "Hi Jenny! Amazing all you've accomplished at Figma, our team used I’m sharing a…"
type textarea "x"
type textarea "Hi Jenny! Amazing all you've accomplished at Figma, our team used I’m sharing a…"
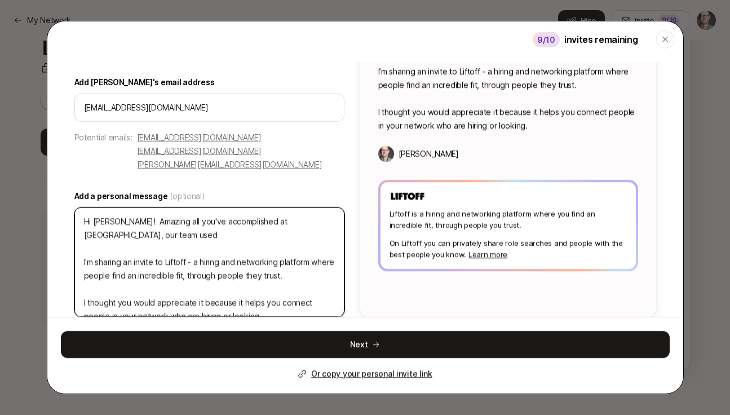
type textarea "x"
type textarea "Hi Jenny! Amazing all you've accomplished at Figma, our team used I’m sharing a…"
type textarea "x"
type textarea "Hi Jenny! Amazing all you've accomplished at Figma, our team use I’m sharing an…"
type textarea "x"
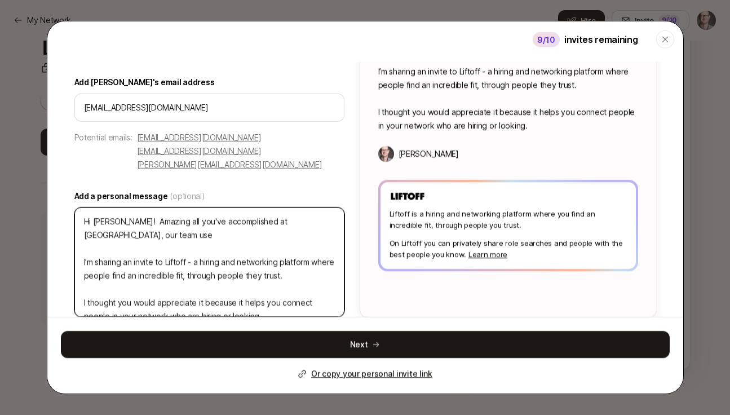
type textarea "Hi Jenny! Amazing all you've accomplished at Figma, our team uses I’m sharing a…"
type textarea "x"
type textarea "Hi Jenny! Amazing all you've accomplished at Figma, our team uses I’m sharing a…"
type textarea "x"
type textarea "Hi Jenny! Amazing all you've accomplished at Figma, our team uses F I’m sharing…"
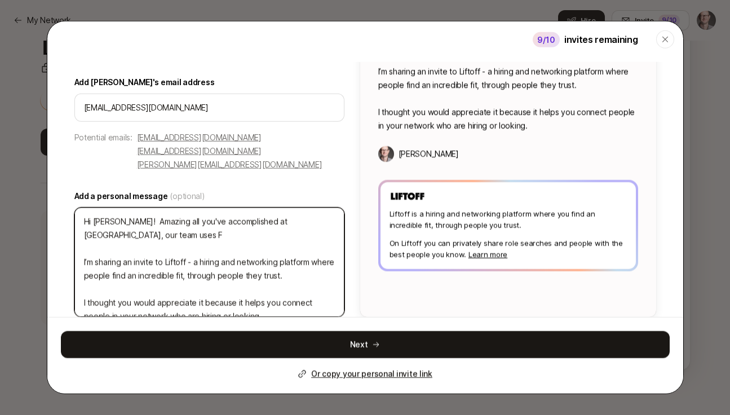
type textarea "x"
type textarea "Hi Jenny! Amazing all you've accomplished at Figma, our team uses Fi I’m sharin…"
type textarea "x"
type textarea "Hi Jenny! Amazing all you've accomplished at Figma, our team uses Fig I’m shari…"
type textarea "x"
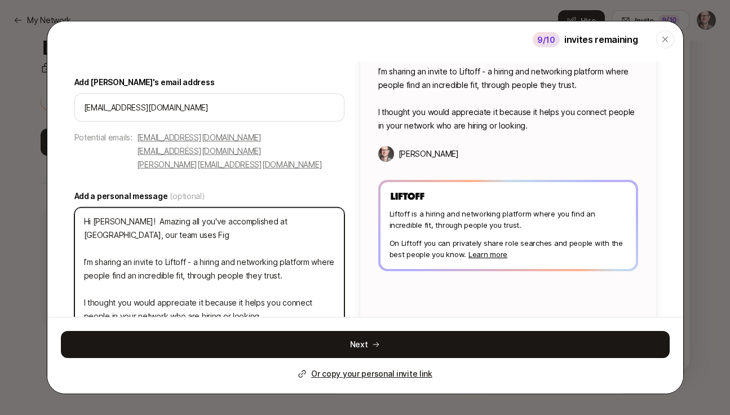
type textarea "Hi Jenny! Amazing all you've accomplished at Figma, our team uses Fig I’m shari…"
type textarea "x"
type textarea "Hi Jenny! Amazing all you've accomplished at Figma, our team uses Fig J I’m sha…"
type textarea "x"
type textarea "Hi Jenny! Amazing all you've accomplished at Figma, our team uses Fig Ja I’m sh…"
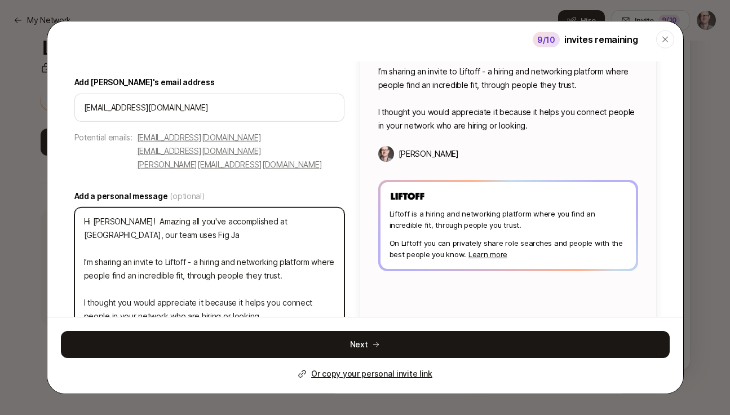
type textarea "x"
type textarea "Hi Jenny! Amazing all you've accomplished at Figma, our team uses Fig Jam I’m s…"
type textarea "x"
type textarea "Hi Jenny! Amazing all you've accomplished at Figma, our team uses Fig Jam I’m s…"
type textarea "x"
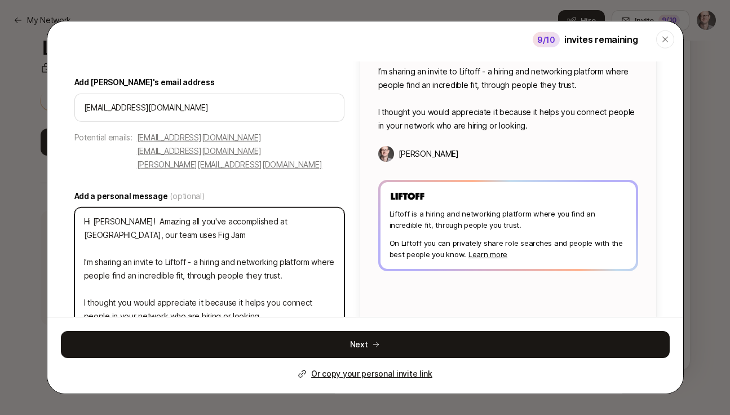
type textarea "Hi Jenny! Amazing all you've accomplished at Figma, our team uses Fig Jam a I’m…"
type textarea "x"
type textarea "Hi Jenny! Amazing all you've accomplished at Figma, our team uses Fig Jam al I’…"
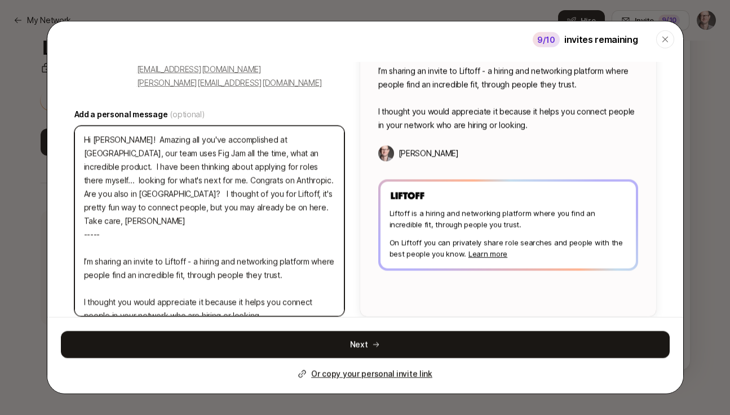
scroll to position [187, 0]
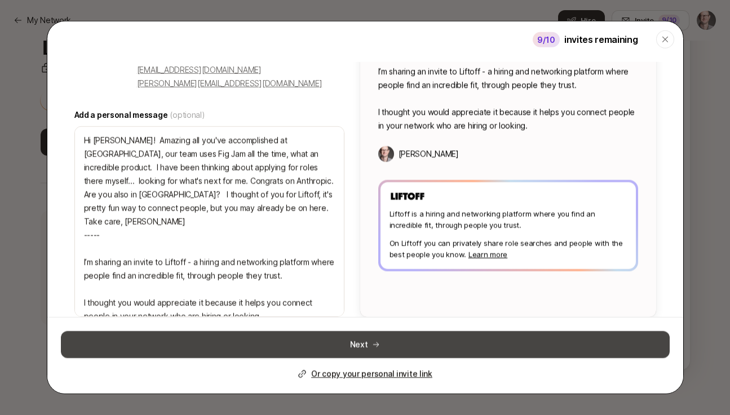
click at [341, 346] on button "Next" at bounding box center [365, 343] width 609 height 27
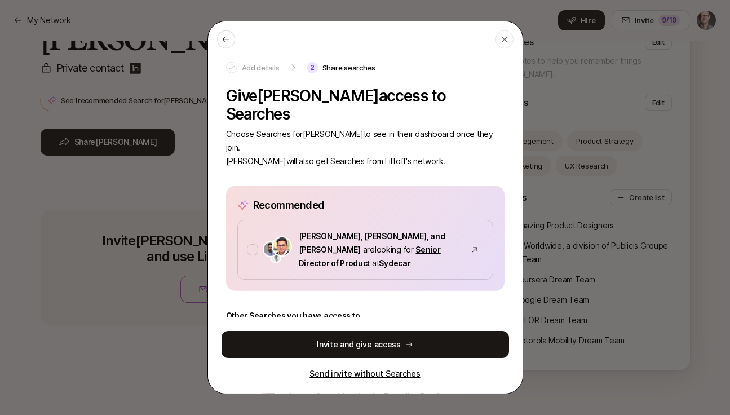
click at [360, 377] on p "Send invite without Searches" at bounding box center [365, 374] width 111 height 14
